Goal: Find specific page/section: Find specific page/section

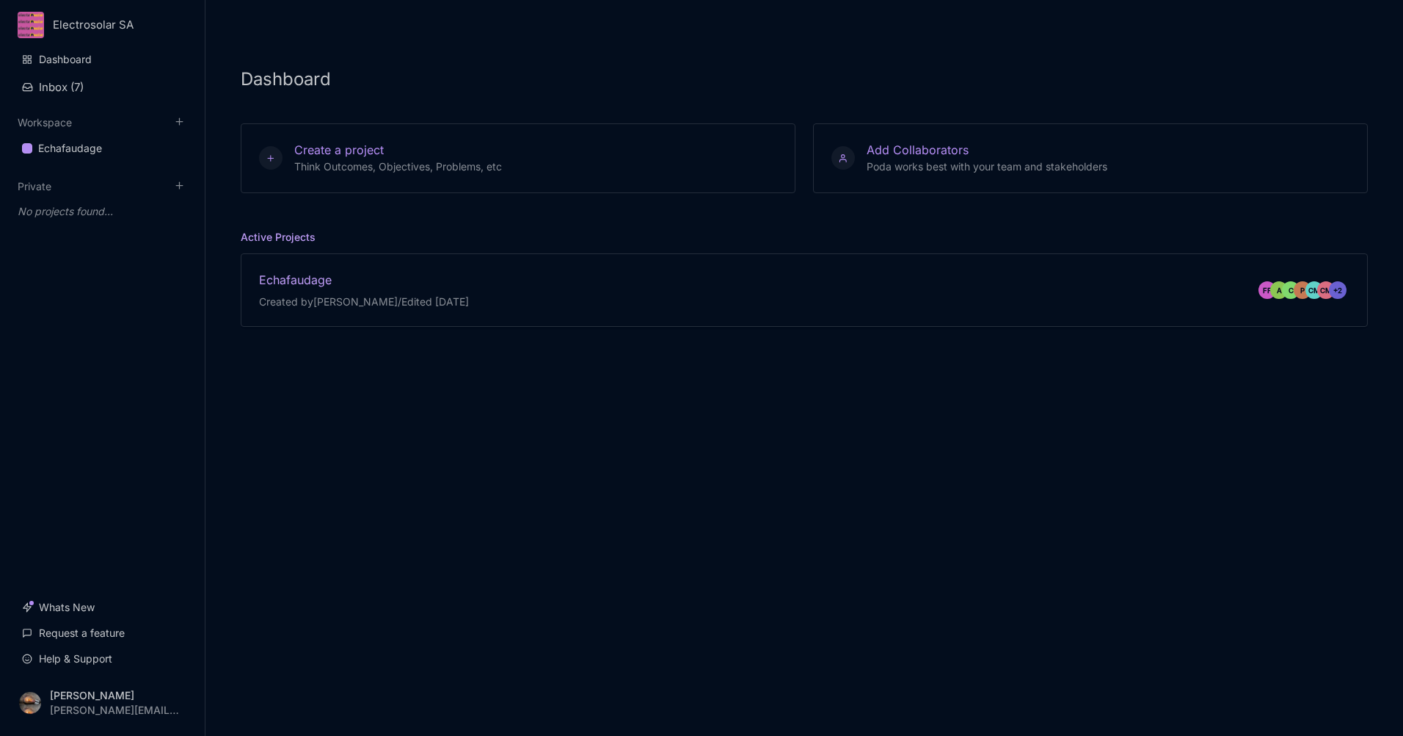
click at [318, 277] on div "Echafaudage" at bounding box center [364, 280] width 210 height 16
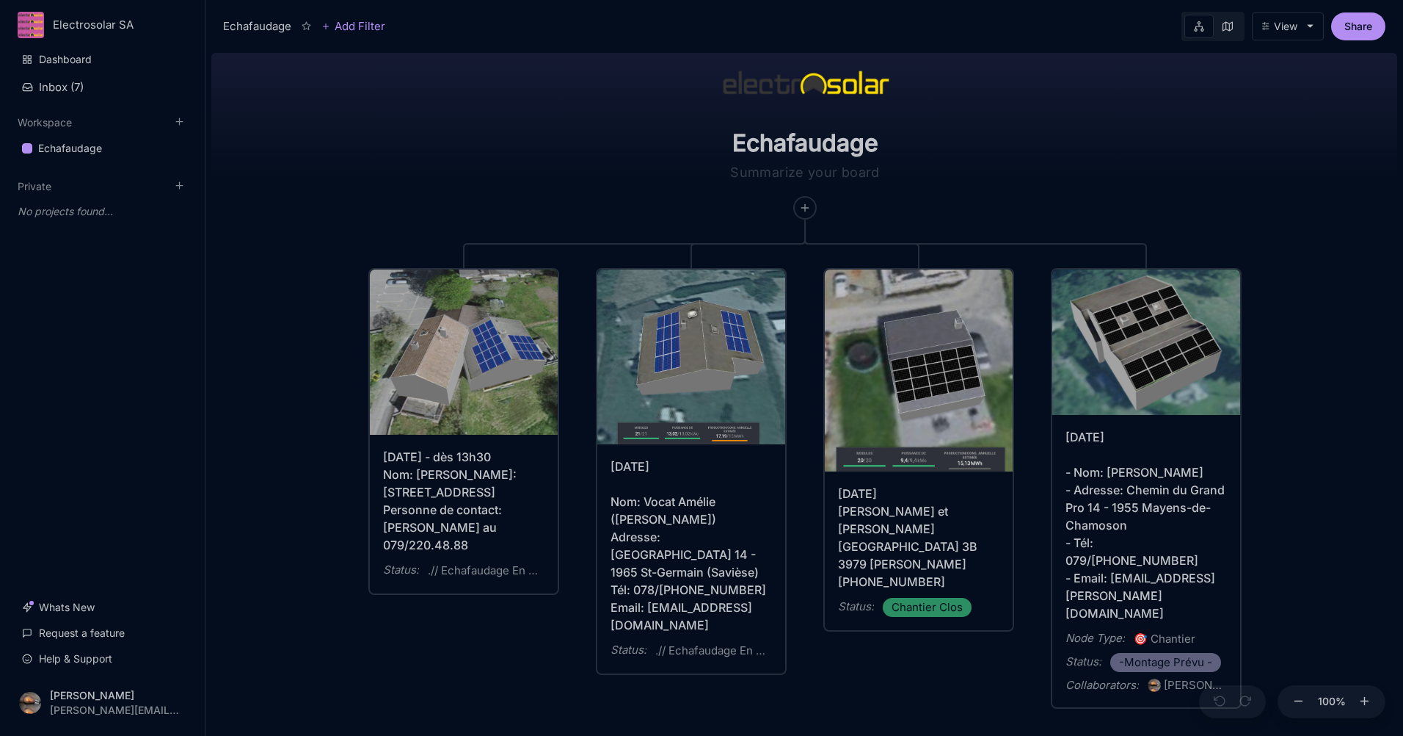
click at [1232, 27] on icon at bounding box center [1228, 26] width 10 height 10
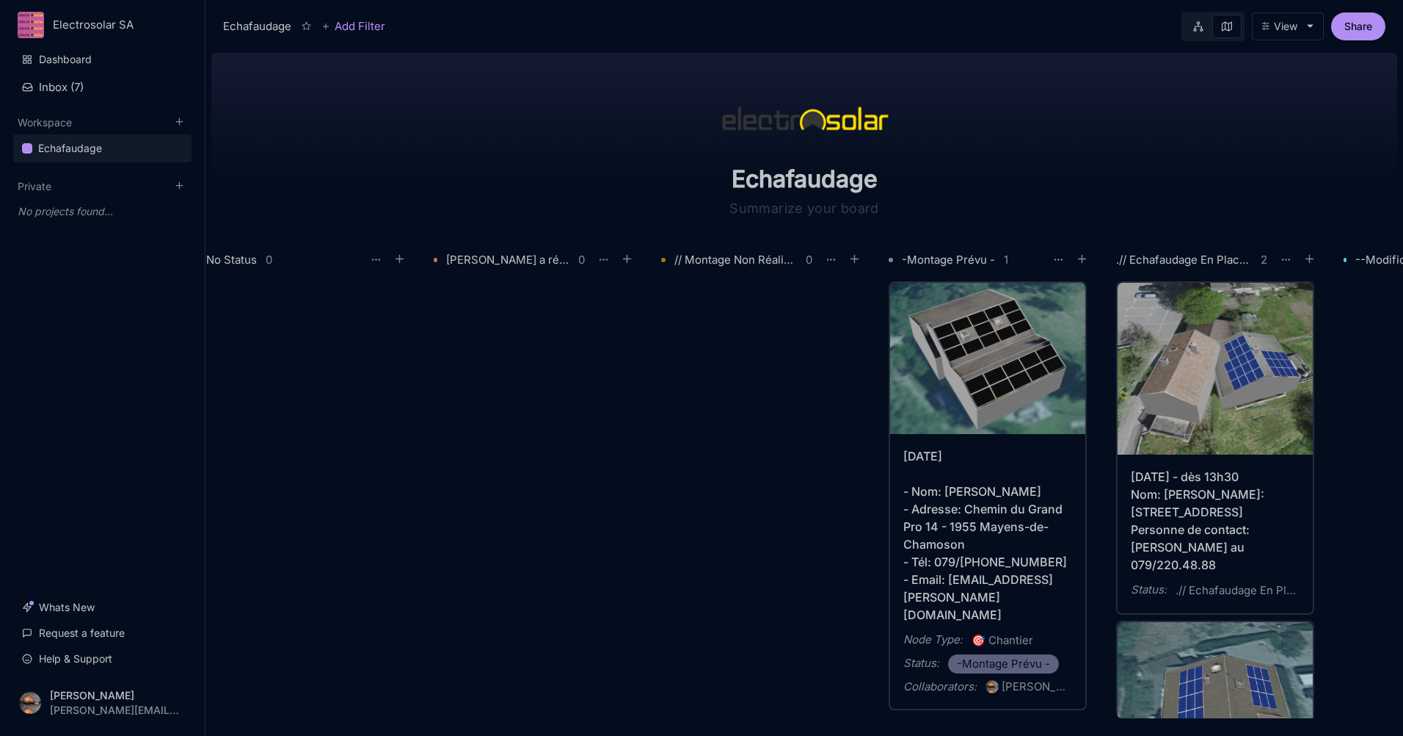
scroll to position [0, 21]
click at [921, 498] on div "[DATE] - Nom: [PERSON_NAME] - Adresse: Chemin du Grand Pro 14 - 1955 Mayens-de-…" at bounding box center [989, 535] width 169 height 176
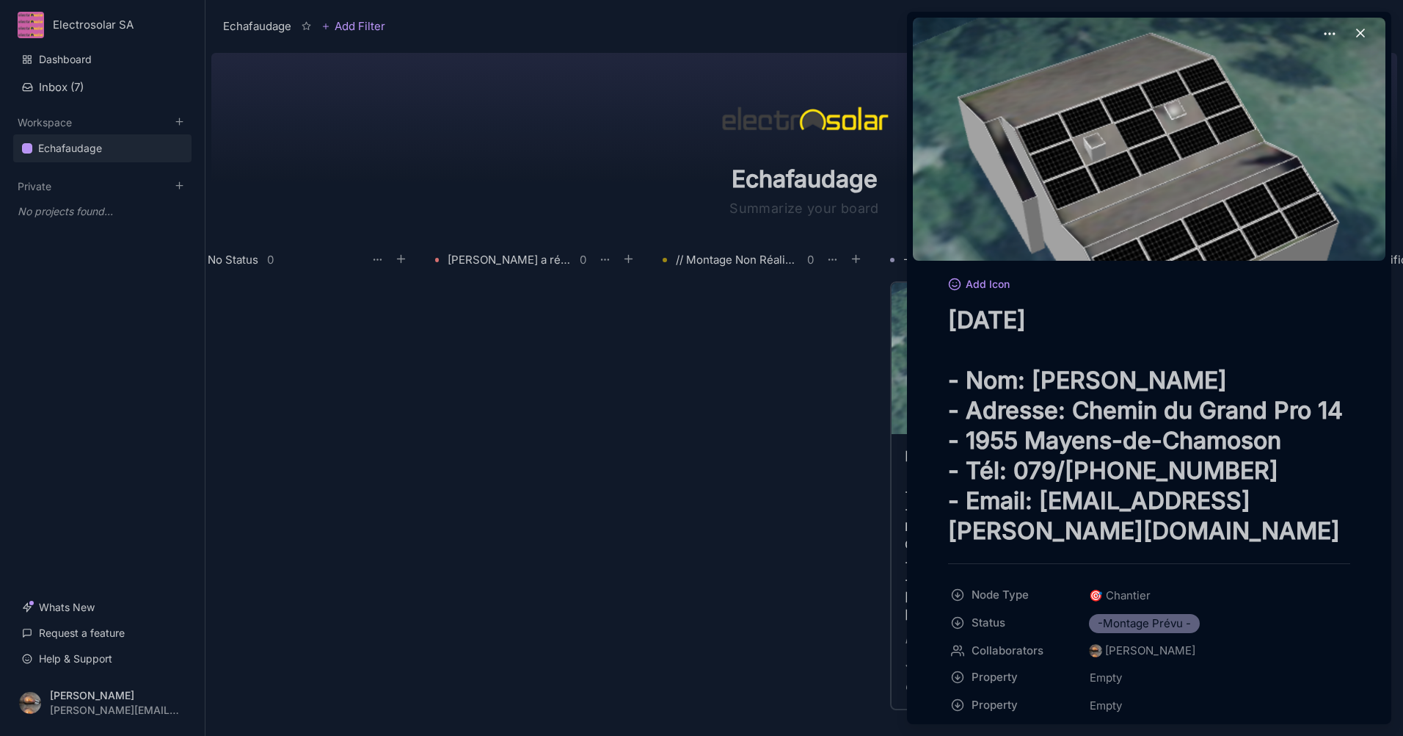
drag, startPoint x: 952, startPoint y: 315, endPoint x: 1315, endPoint y: 484, distance: 400.3
click at [1330, 488] on textarea "[DATE] - Nom: [PERSON_NAME] - Adresse: Chemin du Grand Pro 14 - 1955 Mayens-de-…" at bounding box center [1149, 425] width 402 height 241
click at [633, 435] on div at bounding box center [701, 368] width 1403 height 736
